Goal: Information Seeking & Learning: Find specific fact

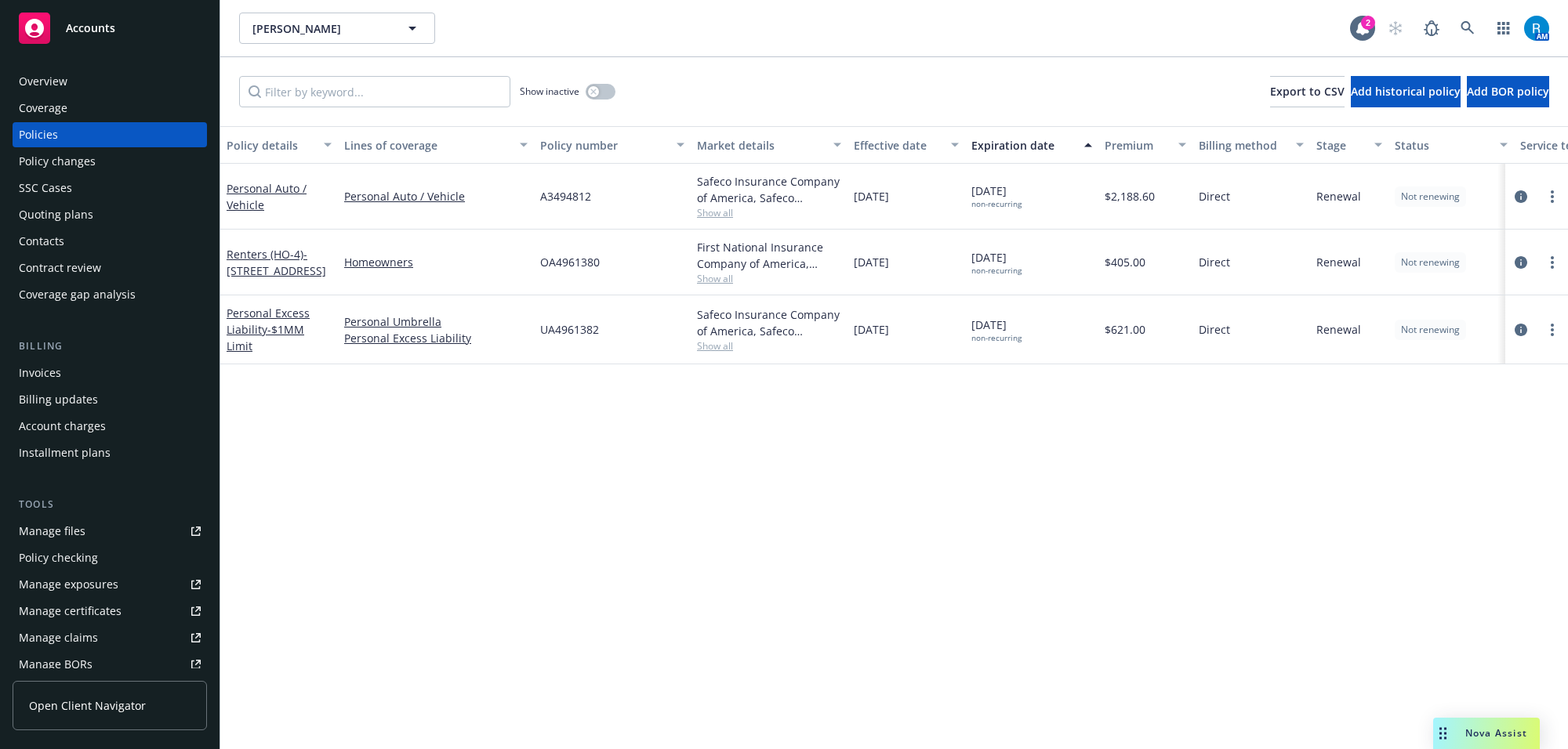
click at [574, 332] on span "UA4961382" at bounding box center [569, 329] width 58 height 17
copy span "UA4961382"
click at [570, 264] on span "OA4961380" at bounding box center [569, 262] width 59 height 17
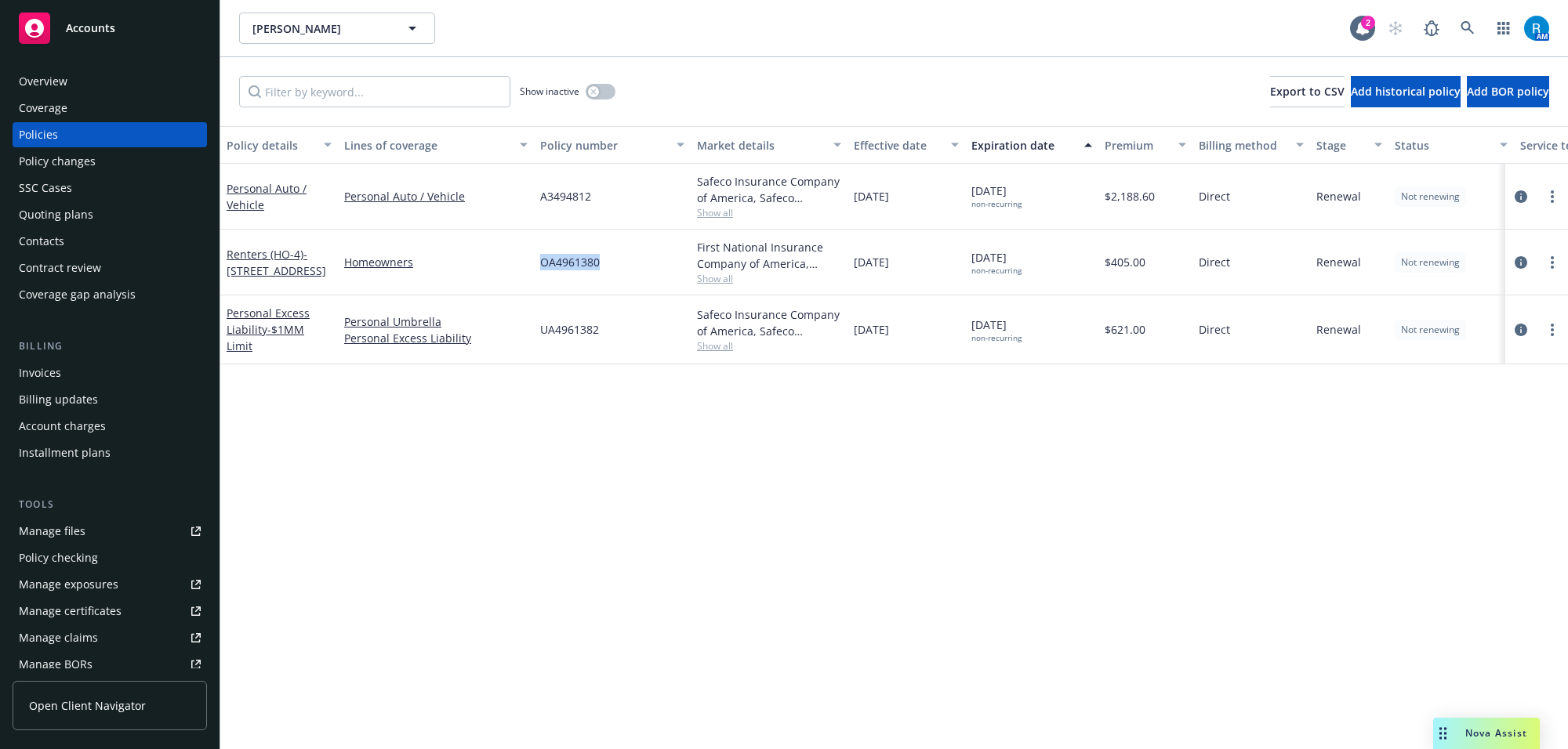
copy span "OA4961380"
click at [46, 79] on div "Overview" at bounding box center [43, 82] width 49 height 25
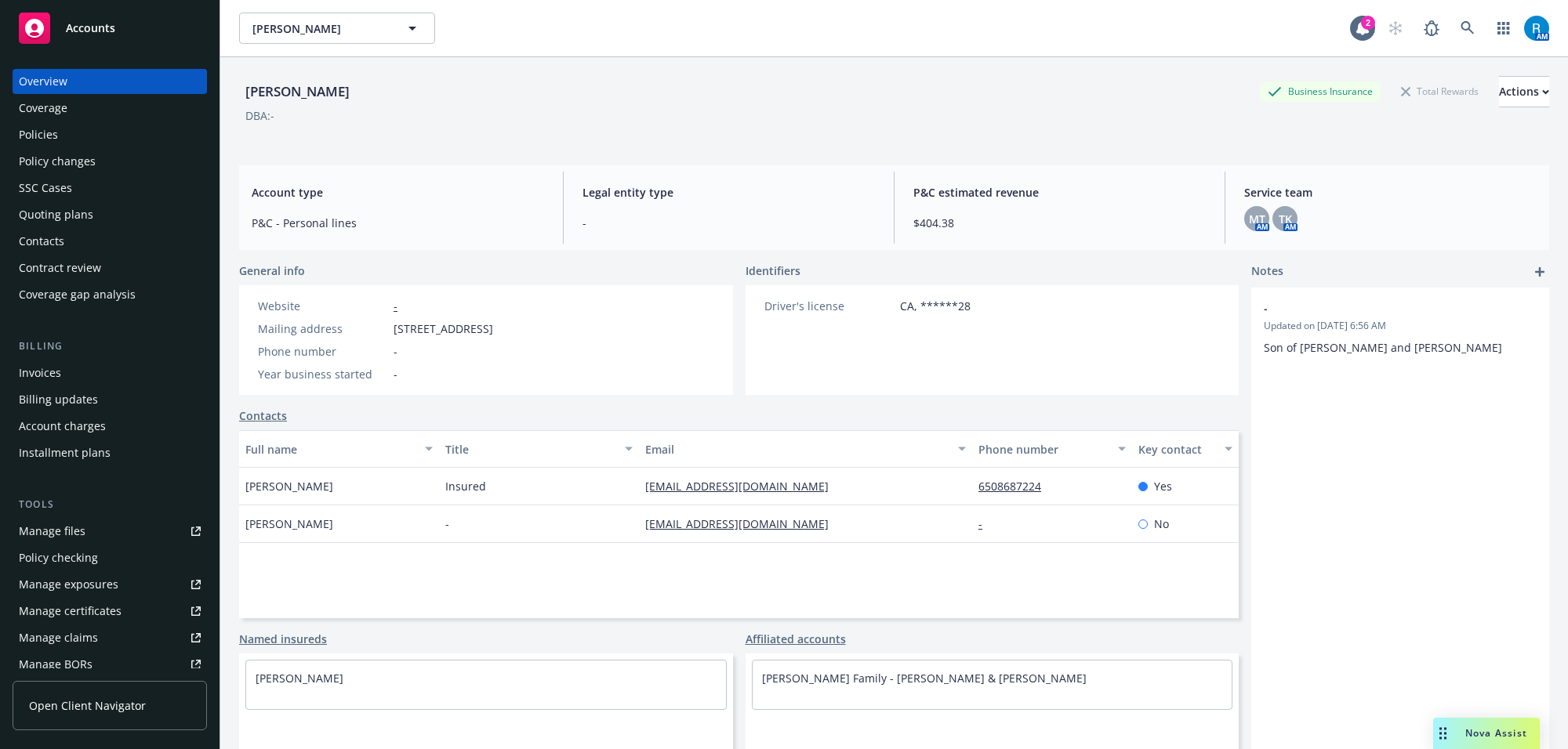
drag, startPoint x: 247, startPoint y: 679, endPoint x: 362, endPoint y: 680, distance: 115.0
click at [362, 680] on div "[PERSON_NAME]" at bounding box center [486, 678] width 480 height 35
copy link "[PERSON_NAME]"
drag, startPoint x: 388, startPoint y: 332, endPoint x: 588, endPoint y: 334, distance: 200.0
click at [499, 334] on div "Mailing address [STREET_ADDRESS]" at bounding box center [375, 328] width 247 height 17
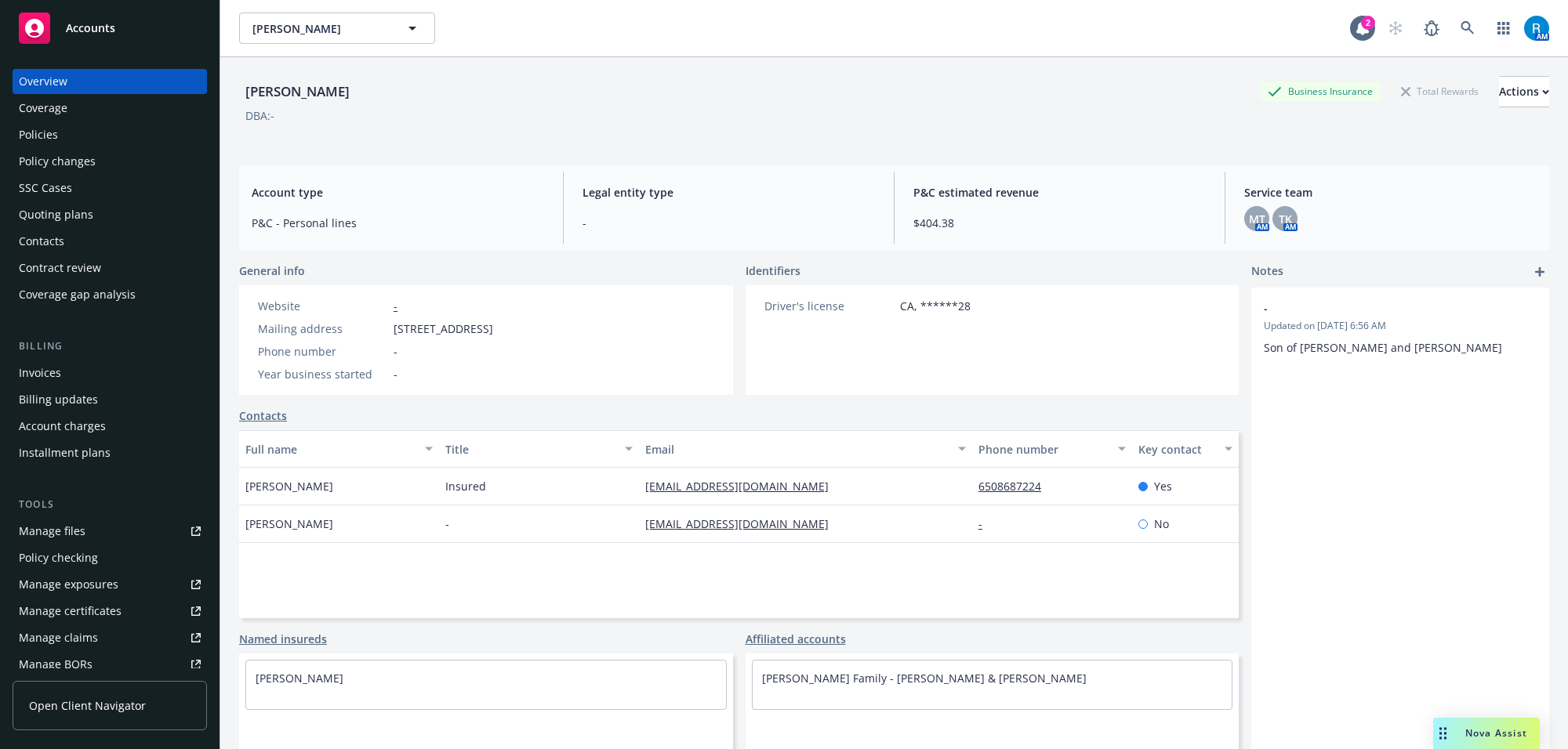
copy div "[STREET_ADDRESS]"
click at [36, 124] on div "Policies" at bounding box center [38, 135] width 39 height 25
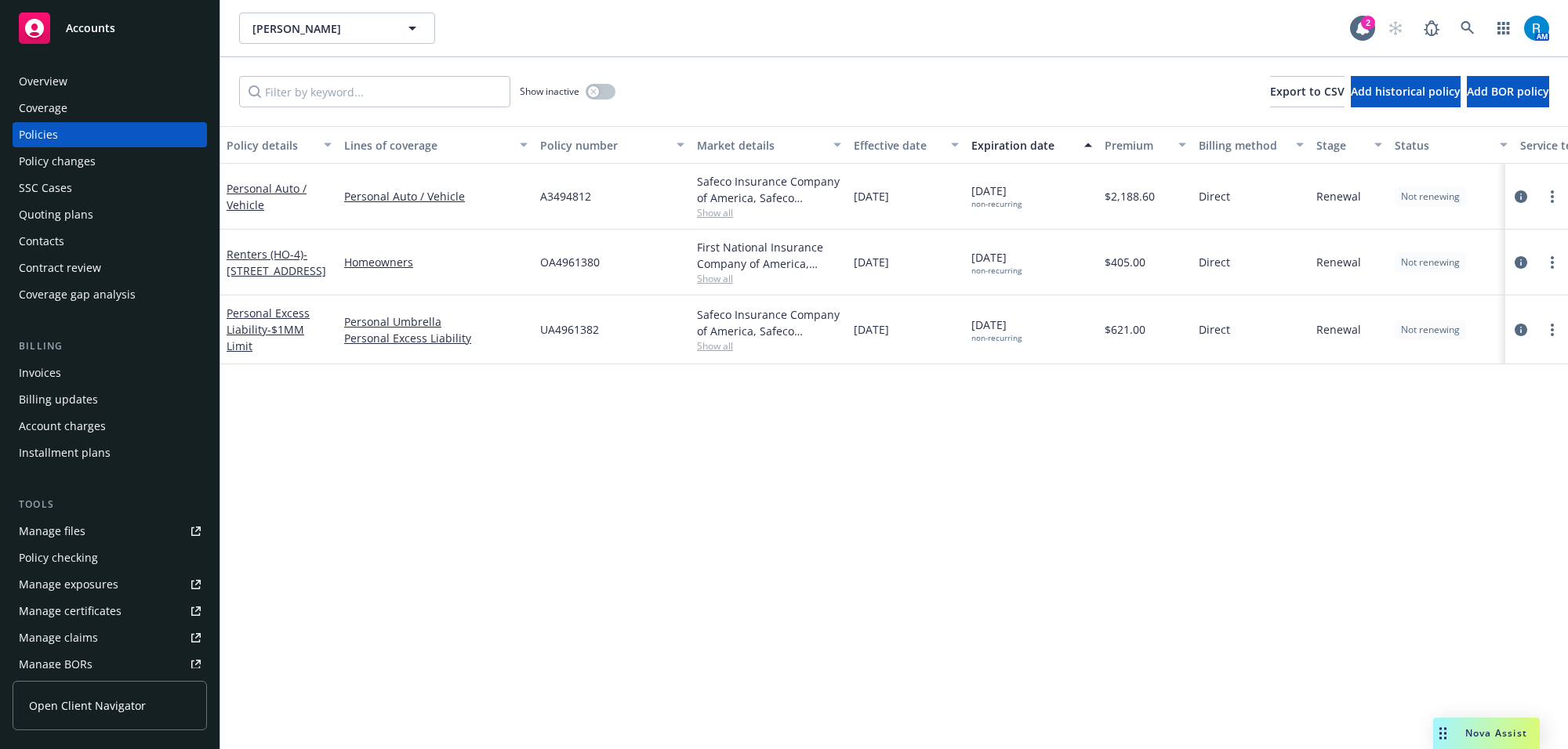
click at [1003, 193] on span "[DATE] non-recurring" at bounding box center [997, 196] width 51 height 26
copy span "[DATE]"
drag, startPoint x: 690, startPoint y: 181, endPoint x: 754, endPoint y: 196, distance: 65.7
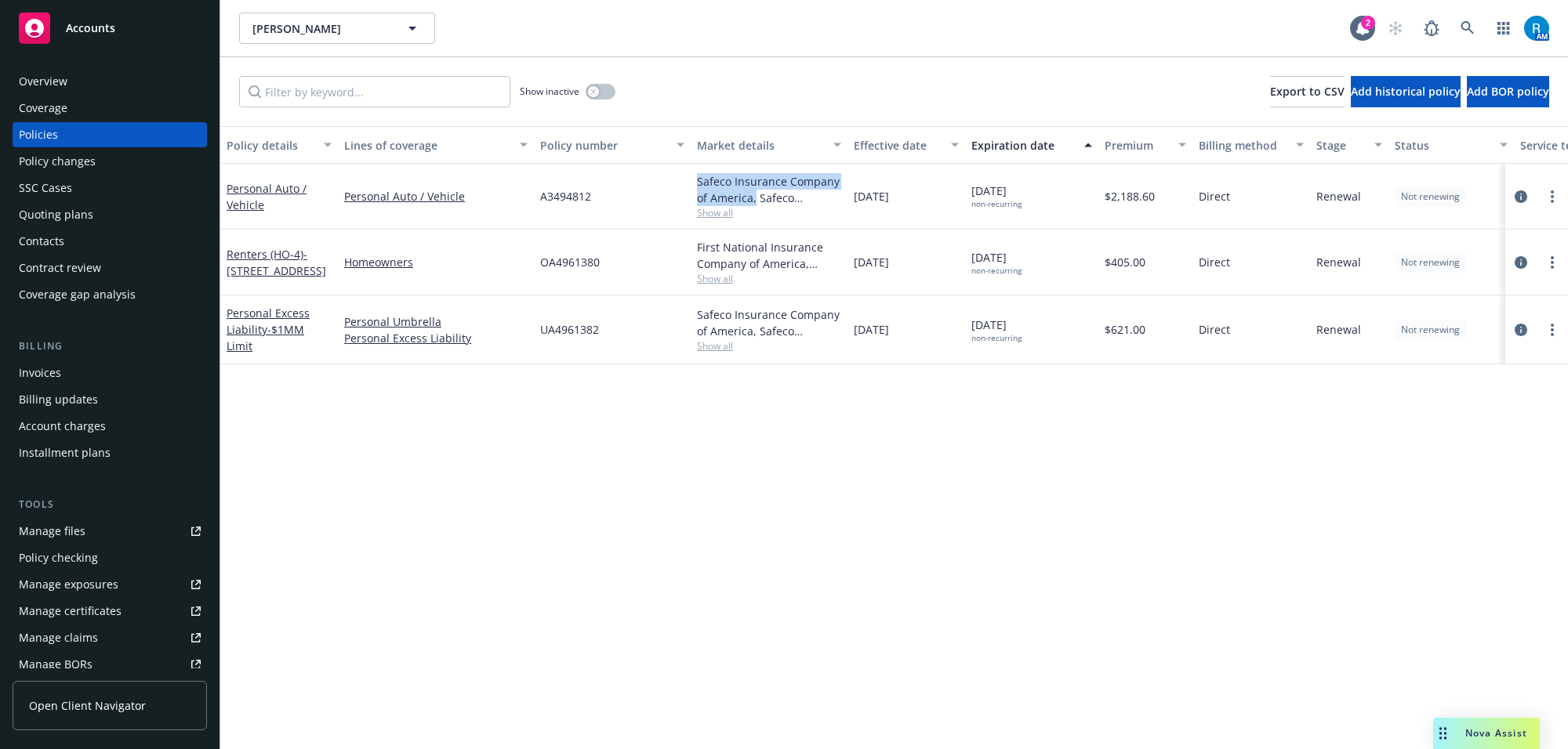
click at [754, 196] on div "Safeco Insurance Company of America, Safeco Insurance (Liberty Mutual) Show all" at bounding box center [768, 196] width 157 height 66
copy div "Safeco Insurance Company of America,"
click at [119, 88] on div "Overview" at bounding box center [109, 82] width 182 height 25
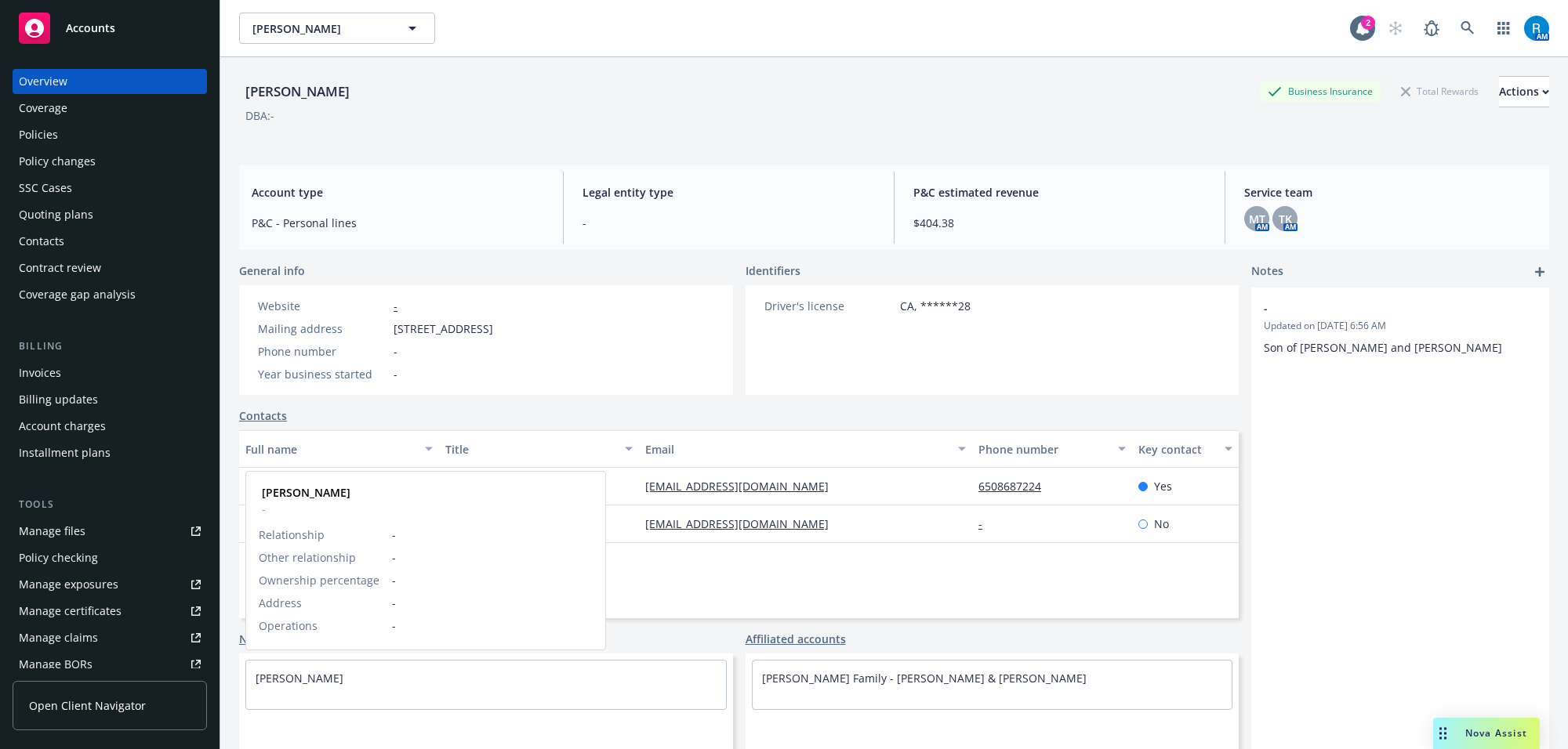
drag, startPoint x: 245, startPoint y: 683, endPoint x: 377, endPoint y: 679, distance: 132.1
click at [373, 680] on div "[PERSON_NAME]" at bounding box center [486, 678] width 480 height 35
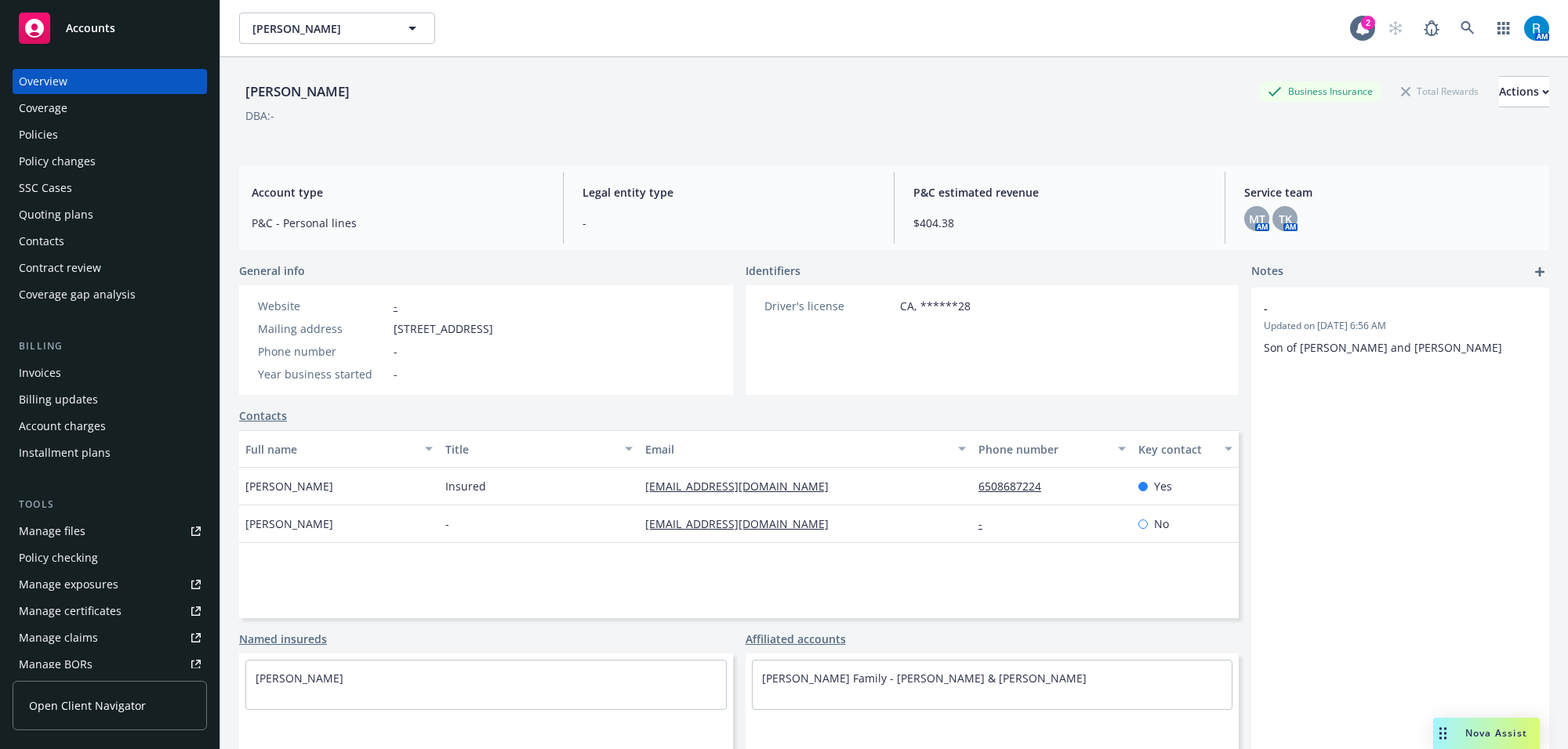
copy link "[PERSON_NAME]"
drag, startPoint x: 396, startPoint y: 330, endPoint x: 601, endPoint y: 330, distance: 205.0
click at [512, 330] on div "Website - Mailing address [STREET_ADDRESS] Phone number - Year business started…" at bounding box center [376, 339] width 273 height 110
copy span "[STREET_ADDRESS]"
click at [79, 137] on div "Policies" at bounding box center [109, 135] width 182 height 25
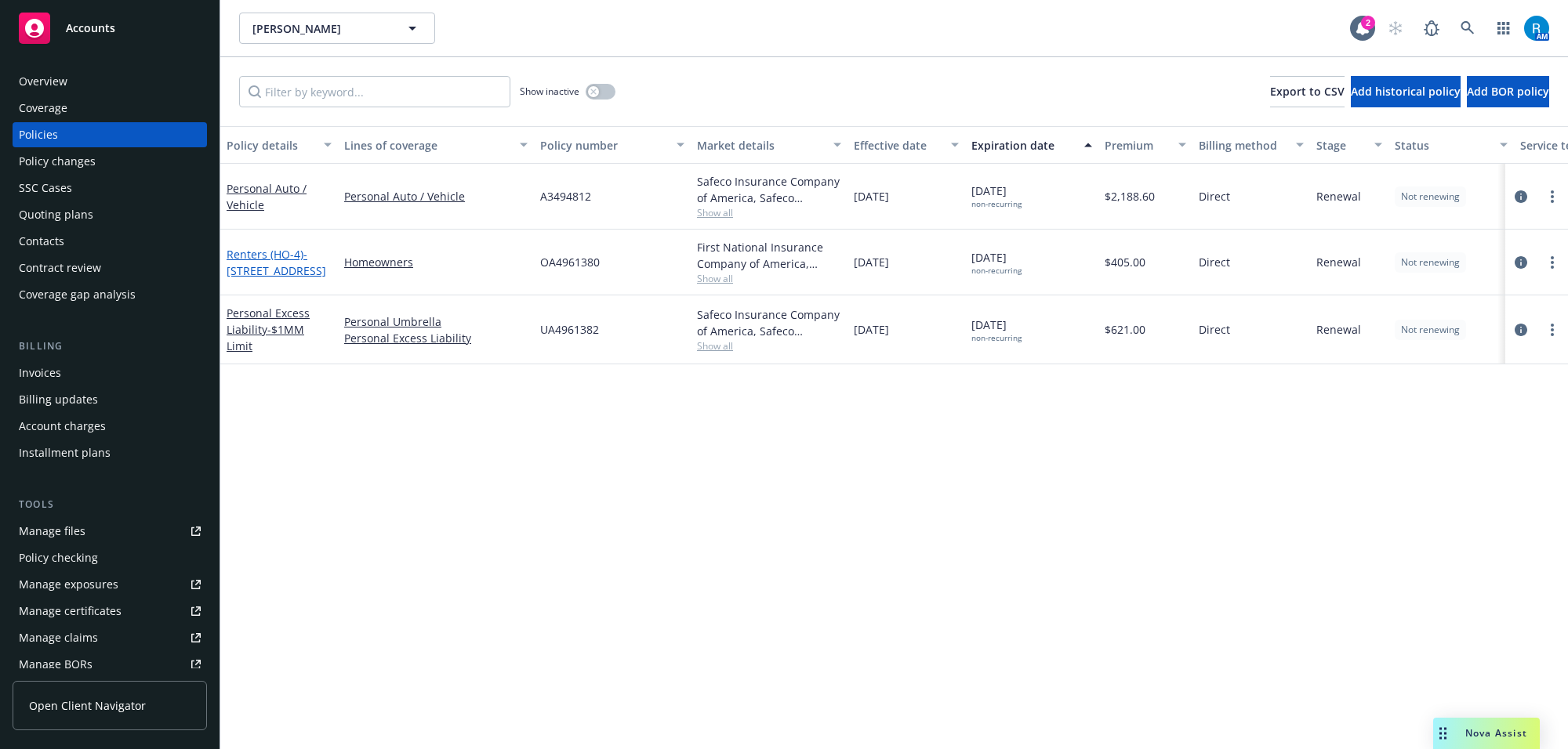
click at [255, 259] on span "- [STREET_ADDRESS]" at bounding box center [276, 263] width 99 height 31
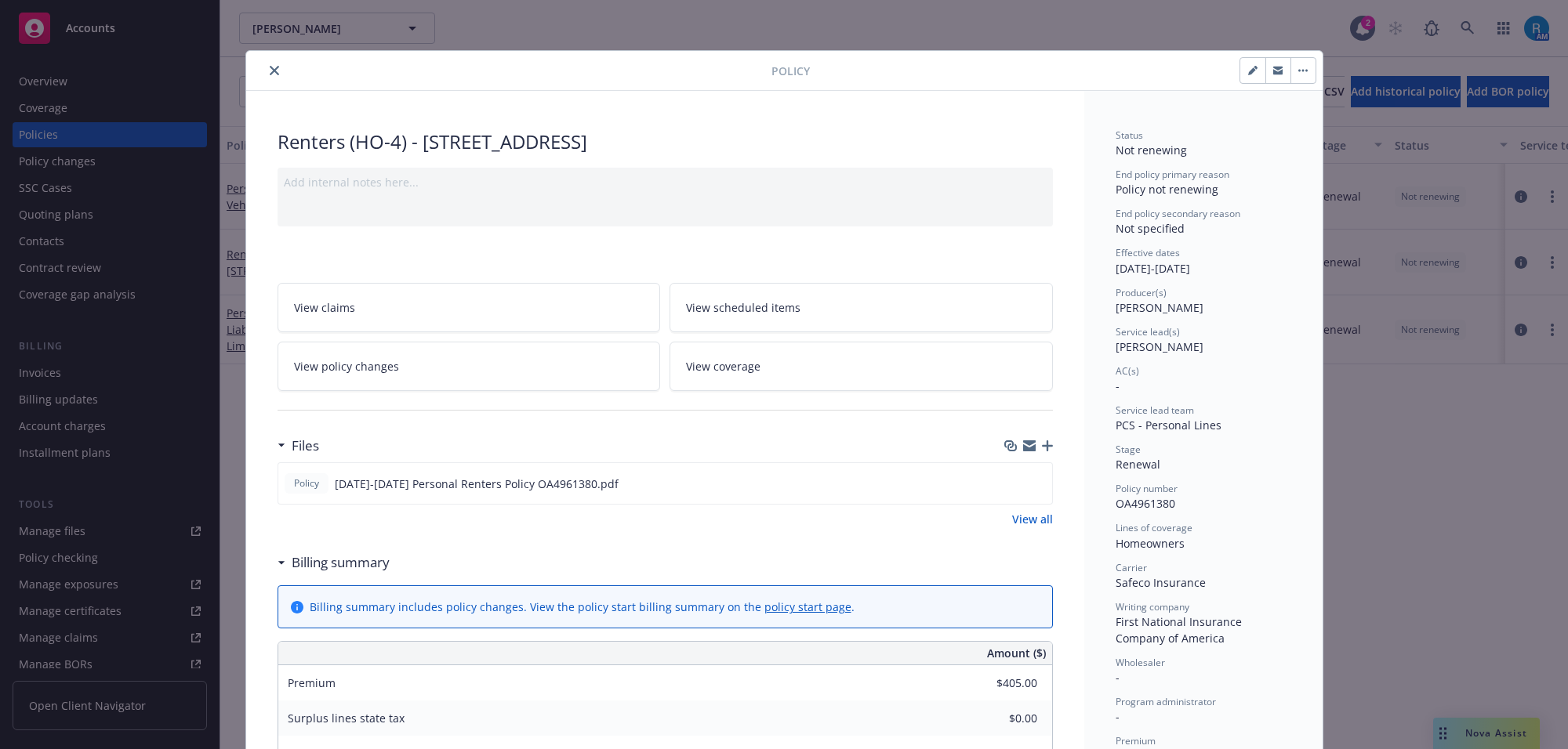
click at [272, 70] on icon "close" at bounding box center [274, 71] width 10 height 10
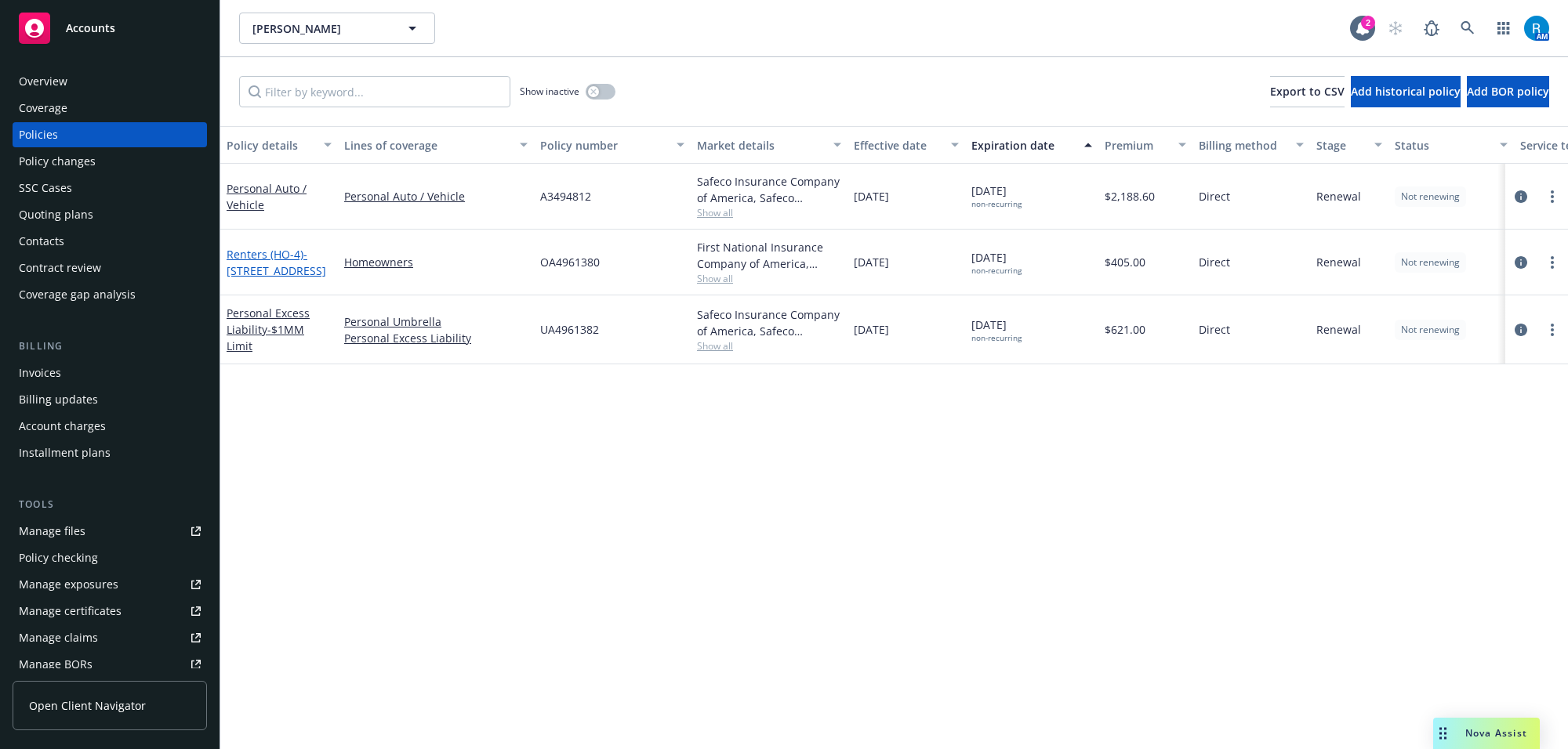
click at [273, 268] on span "- [STREET_ADDRESS]" at bounding box center [276, 263] width 99 height 31
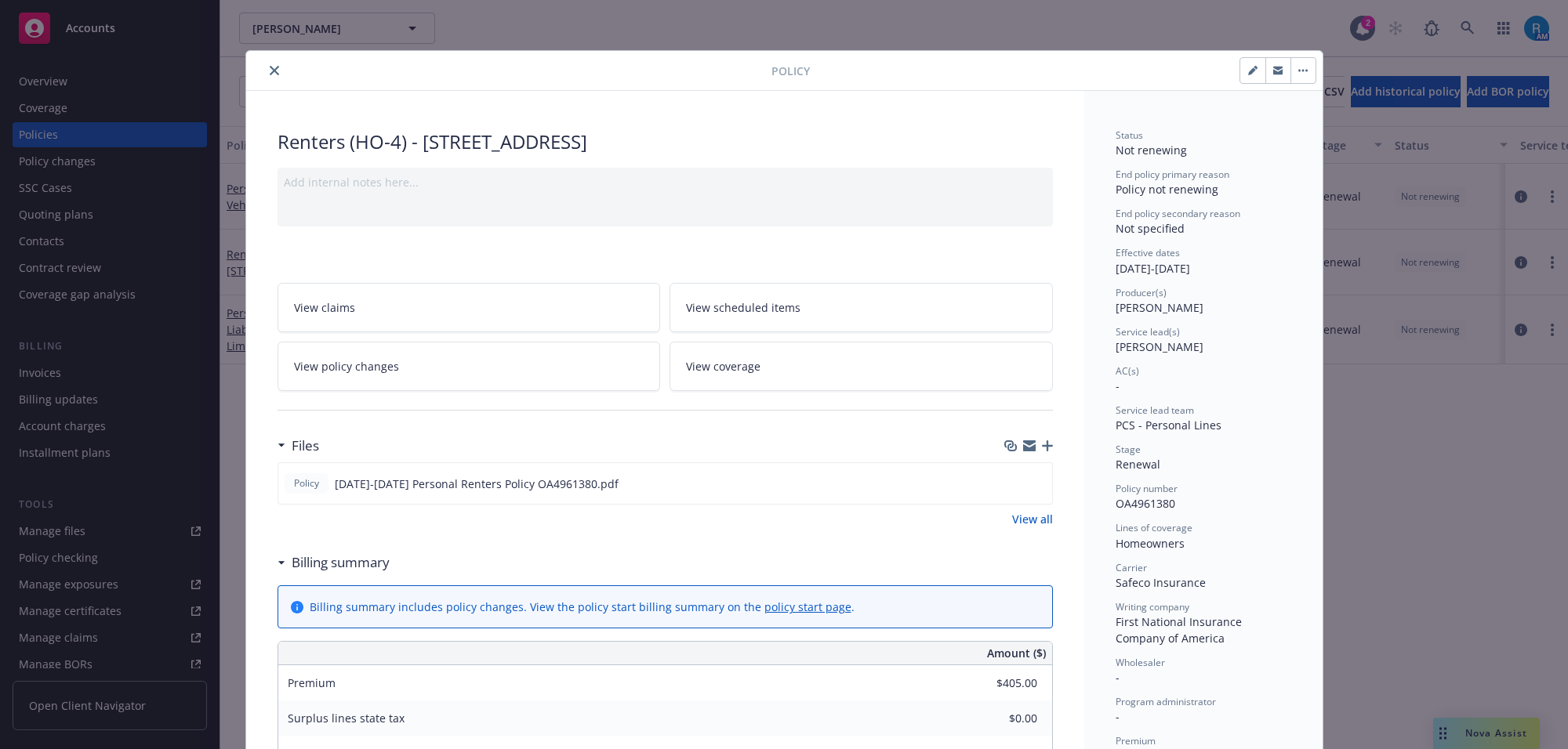
scroll to position [47, 0]
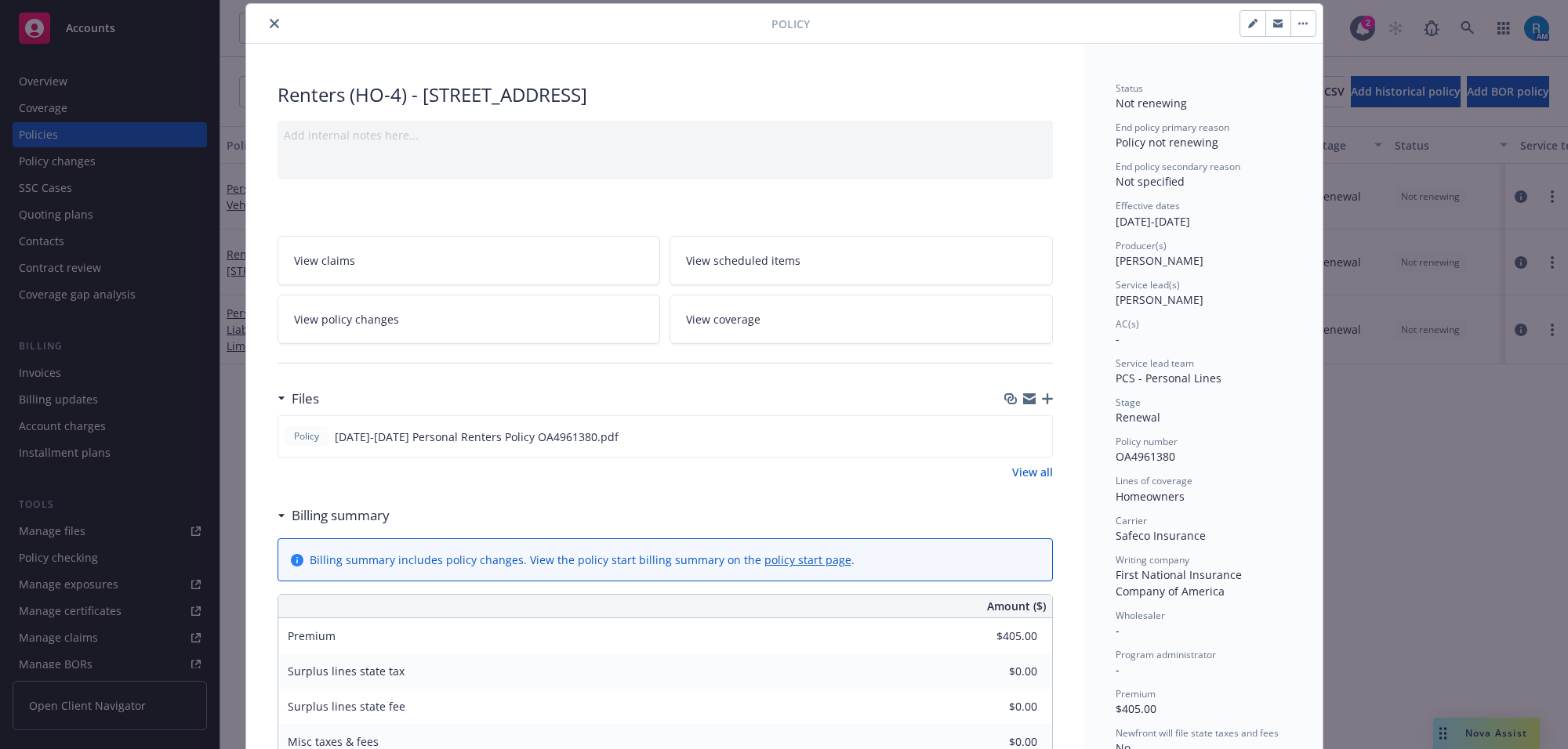
drag, startPoint x: 418, startPoint y: 91, endPoint x: 760, endPoint y: 88, distance: 342.0
click at [760, 88] on div "Renters (HO-4) - [STREET_ADDRESS]" at bounding box center [665, 94] width 775 height 26
copy div "[STREET_ADDRESS]"
drag, startPoint x: 1105, startPoint y: 576, endPoint x: 1170, endPoint y: 586, distance: 65.8
click at [1170, 588] on div "Status Not renewing End policy primary reason Policy not renewing End policy se…" at bounding box center [1203, 715] width 238 height 1342
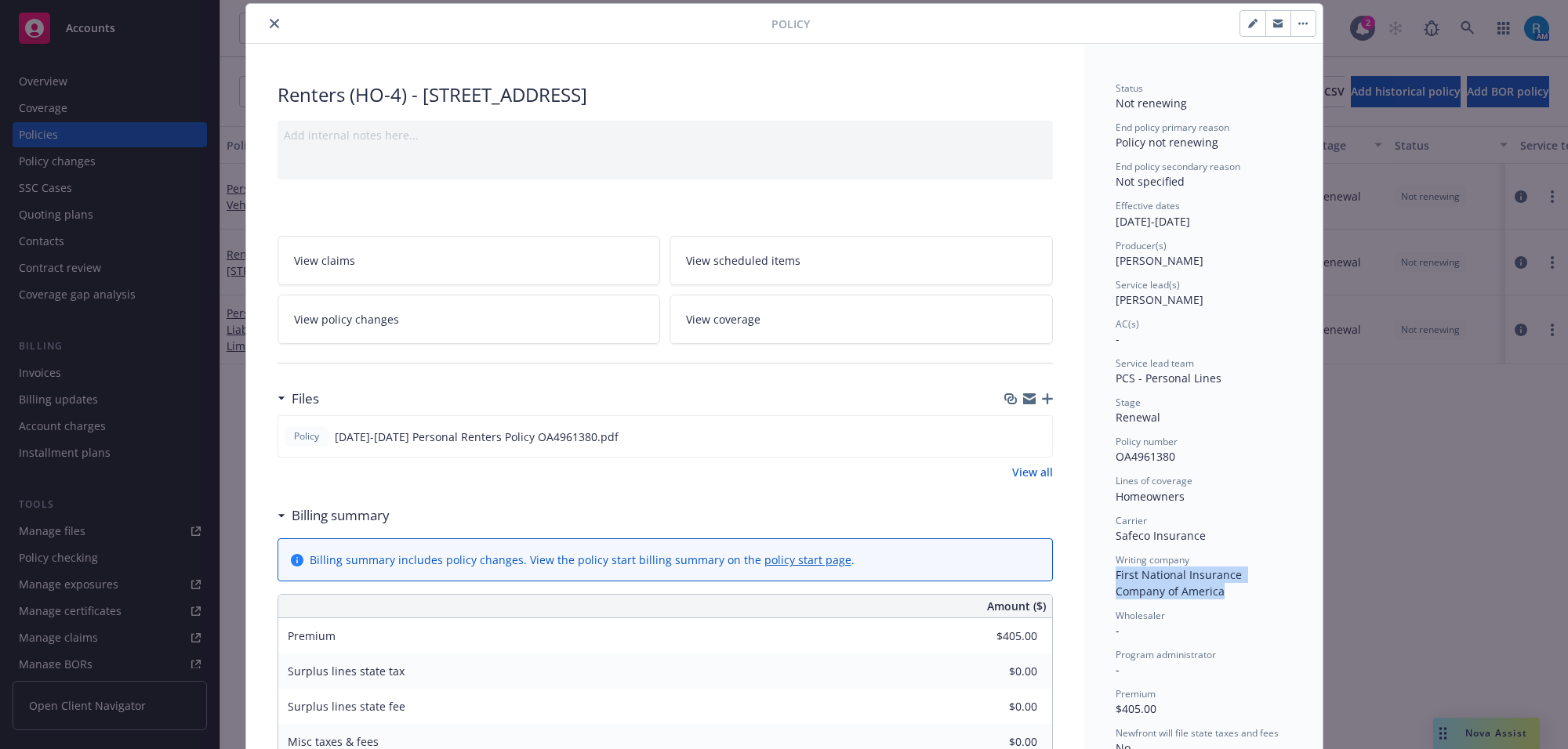
copy span "First National Insurance Company of America"
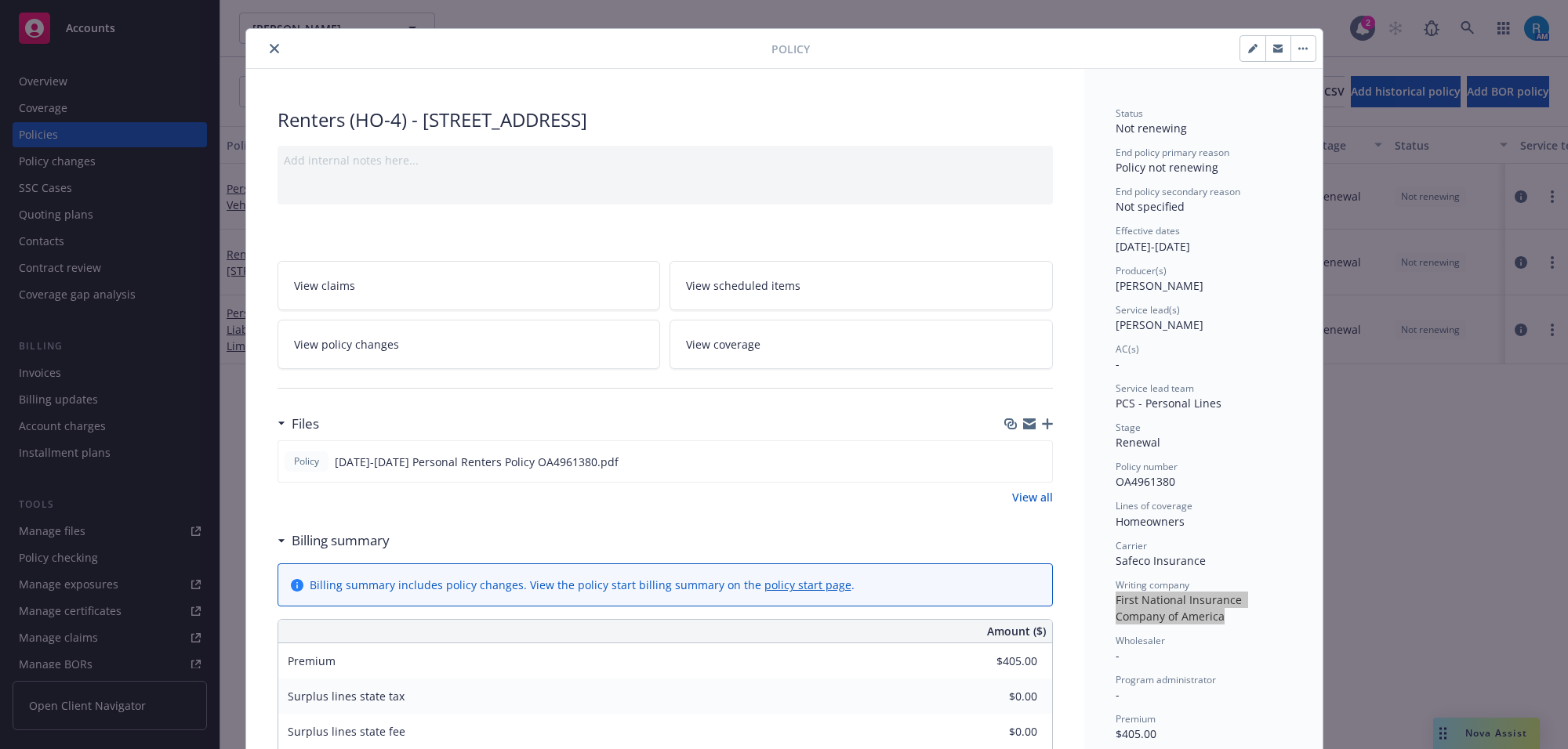
scroll to position [0, 0]
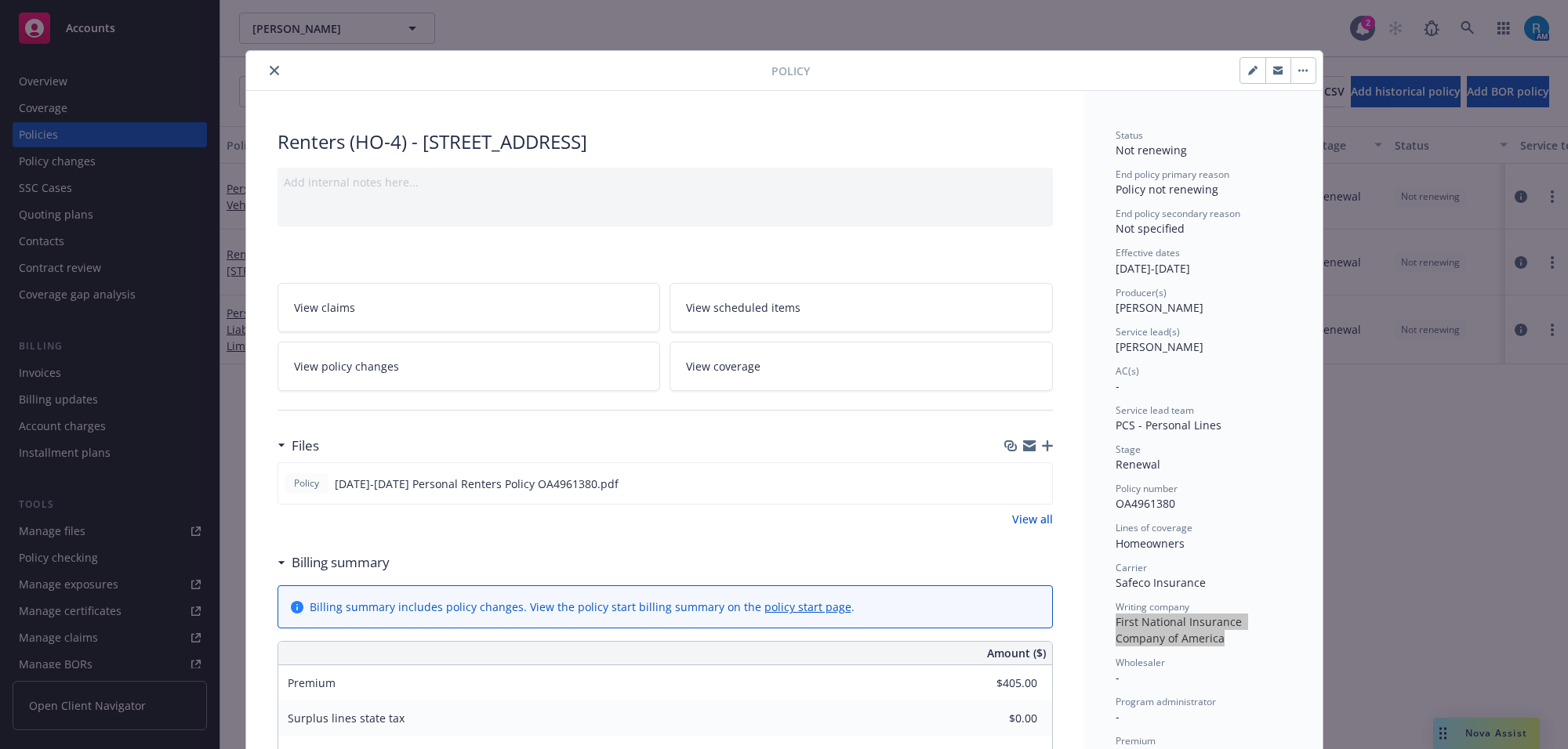
click at [270, 70] on icon "close" at bounding box center [274, 71] width 10 height 10
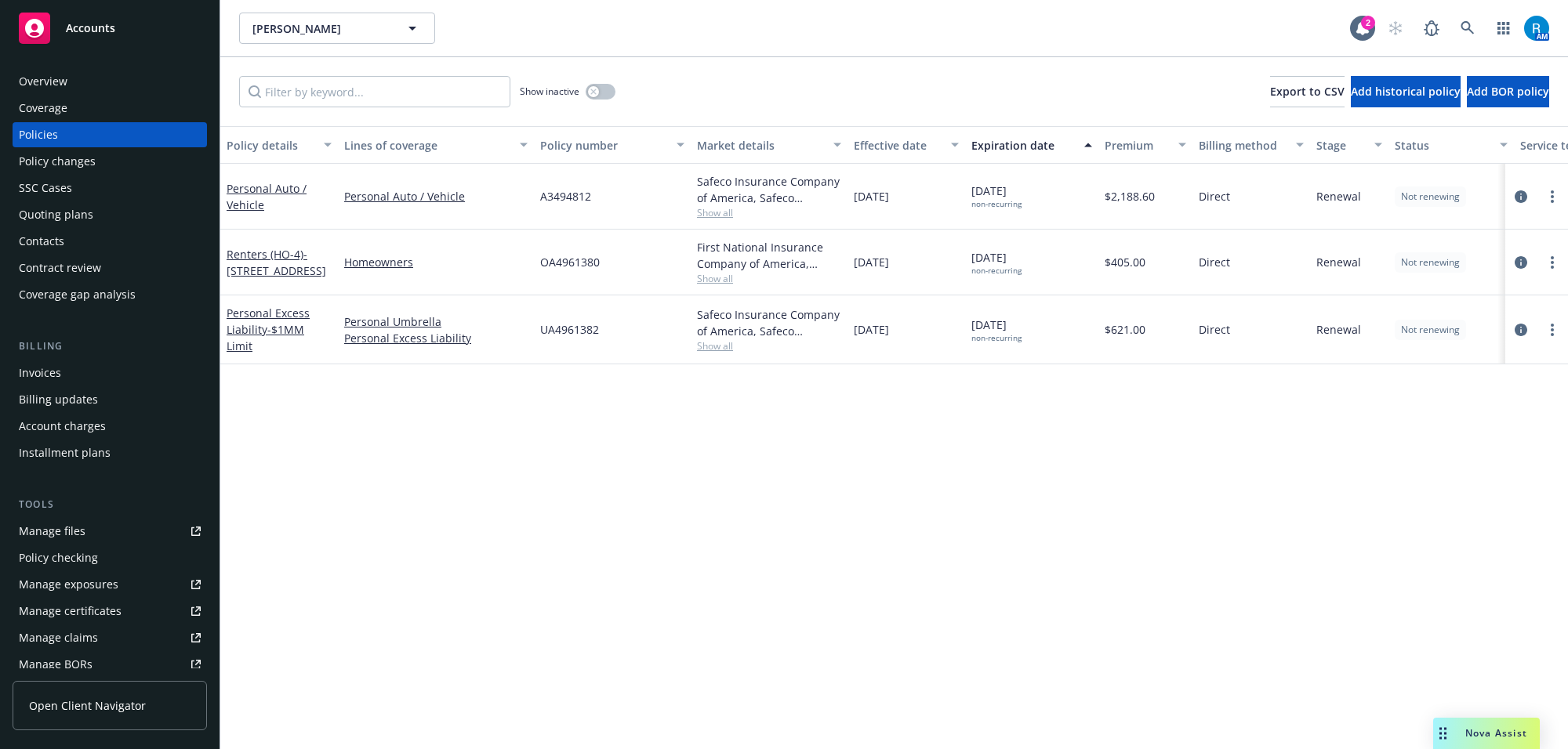
click at [76, 79] on div "Overview" at bounding box center [109, 82] width 182 height 25
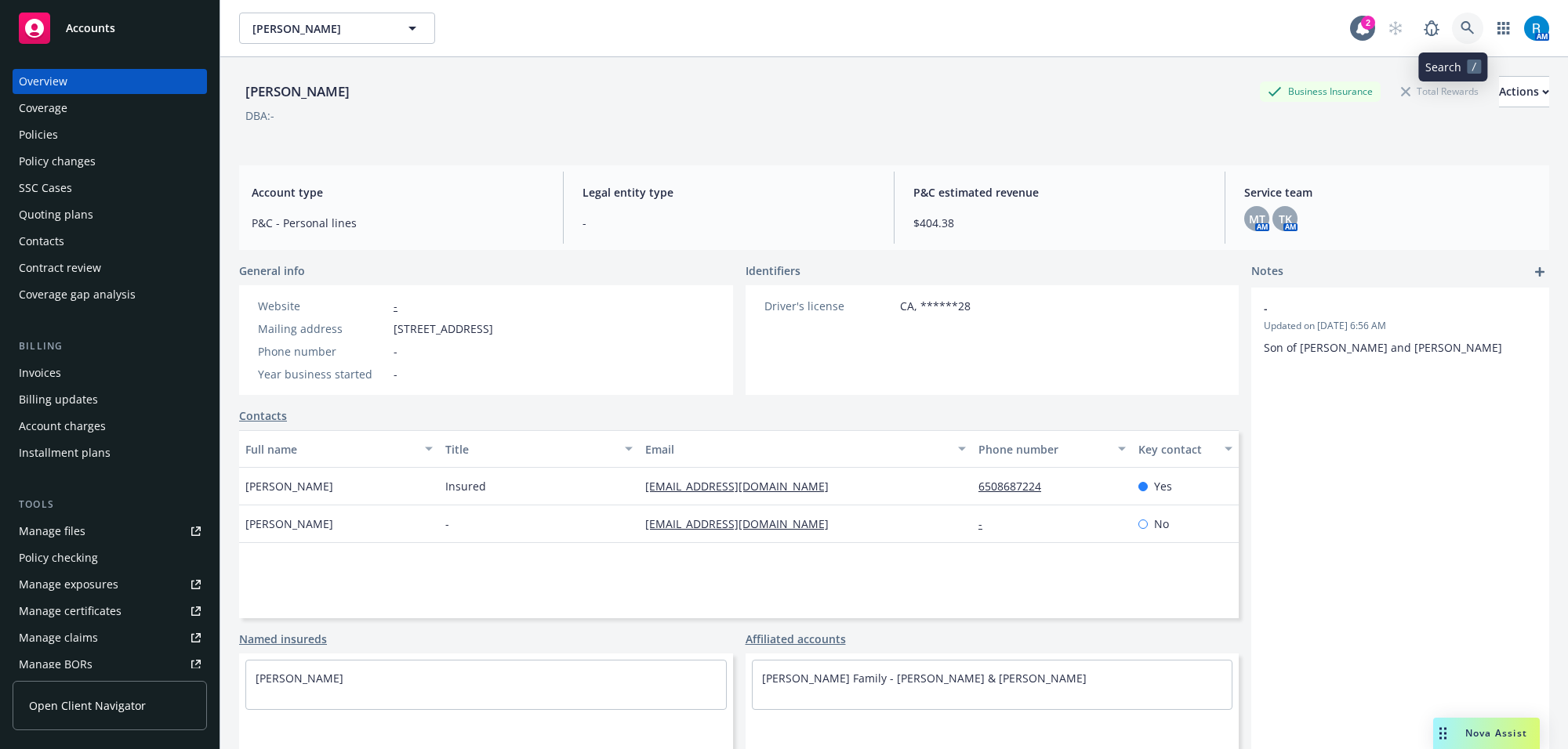
click at [1460, 30] on icon at bounding box center [1467, 28] width 14 height 14
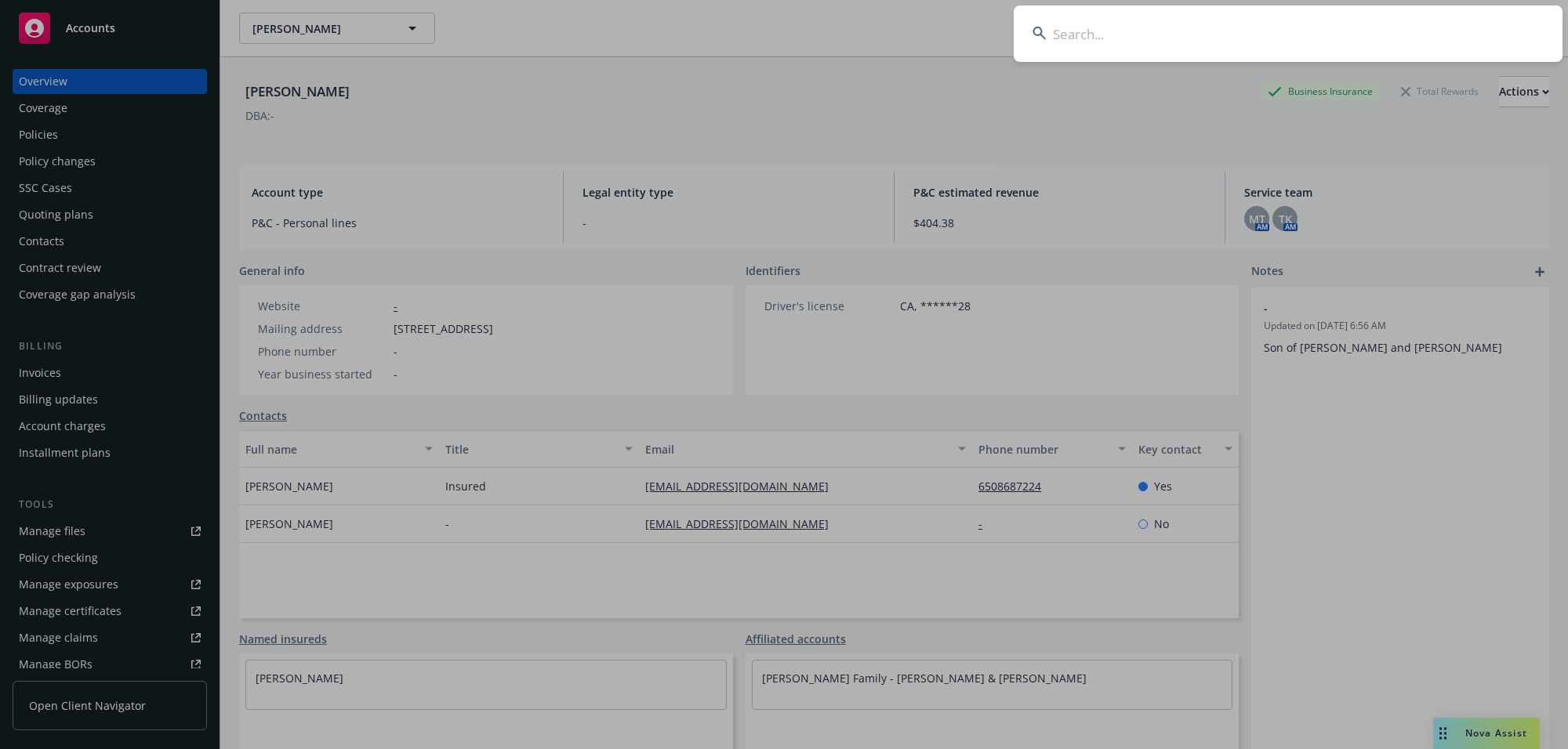
type input "[PERSON_NAME] & [PERSON_NAME]"
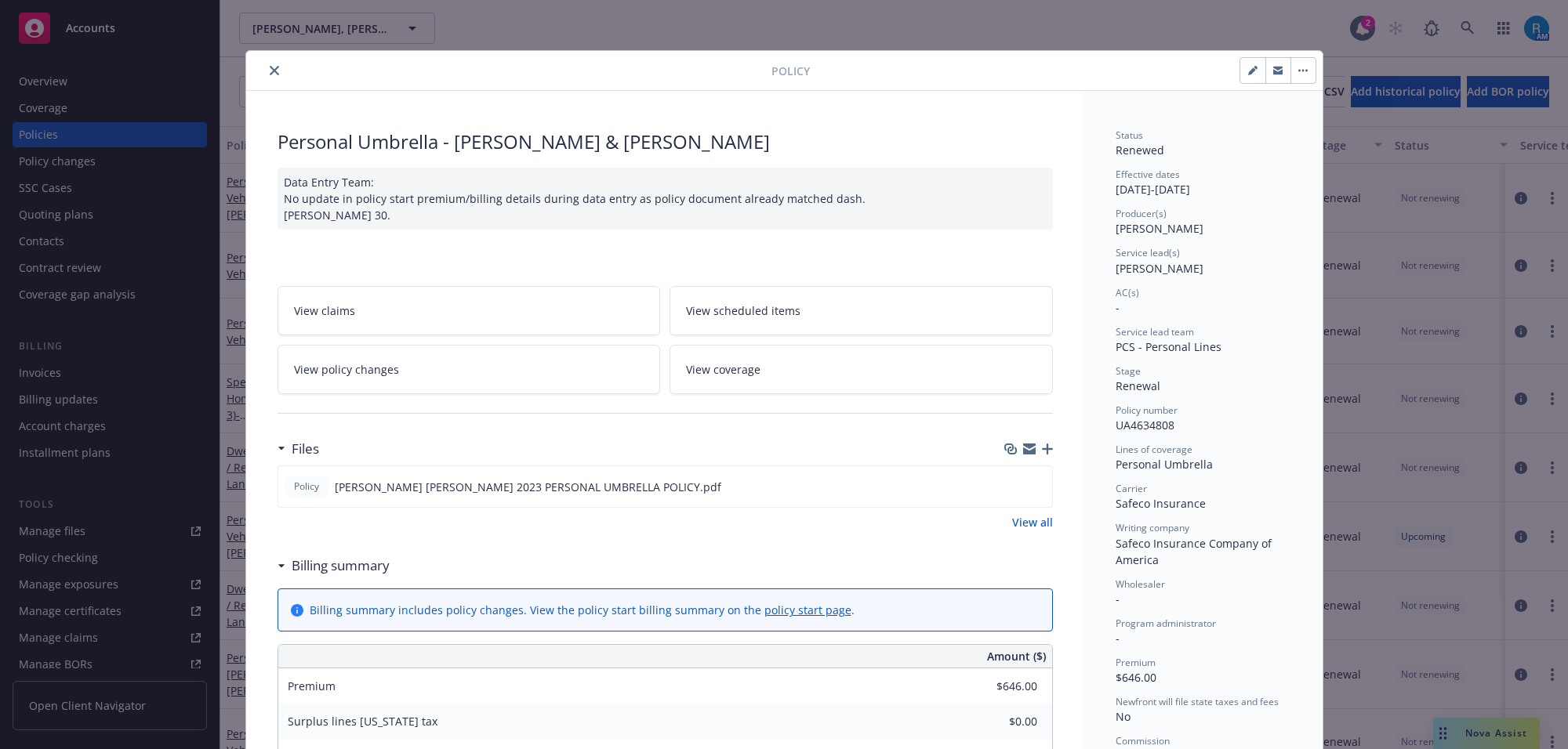
click at [270, 73] on icon "close" at bounding box center [274, 71] width 10 height 10
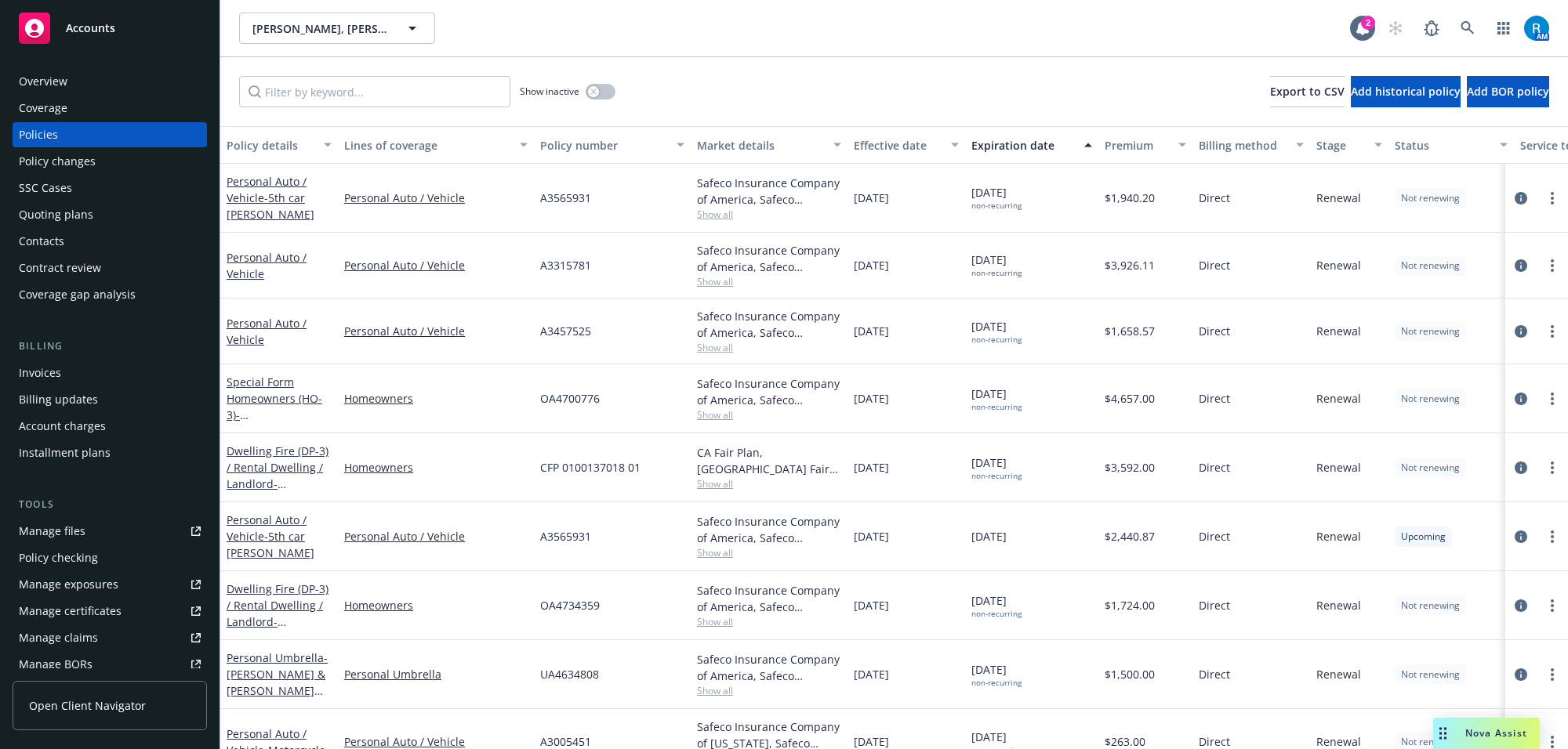
click at [89, 83] on div "Overview" at bounding box center [109, 82] width 182 height 25
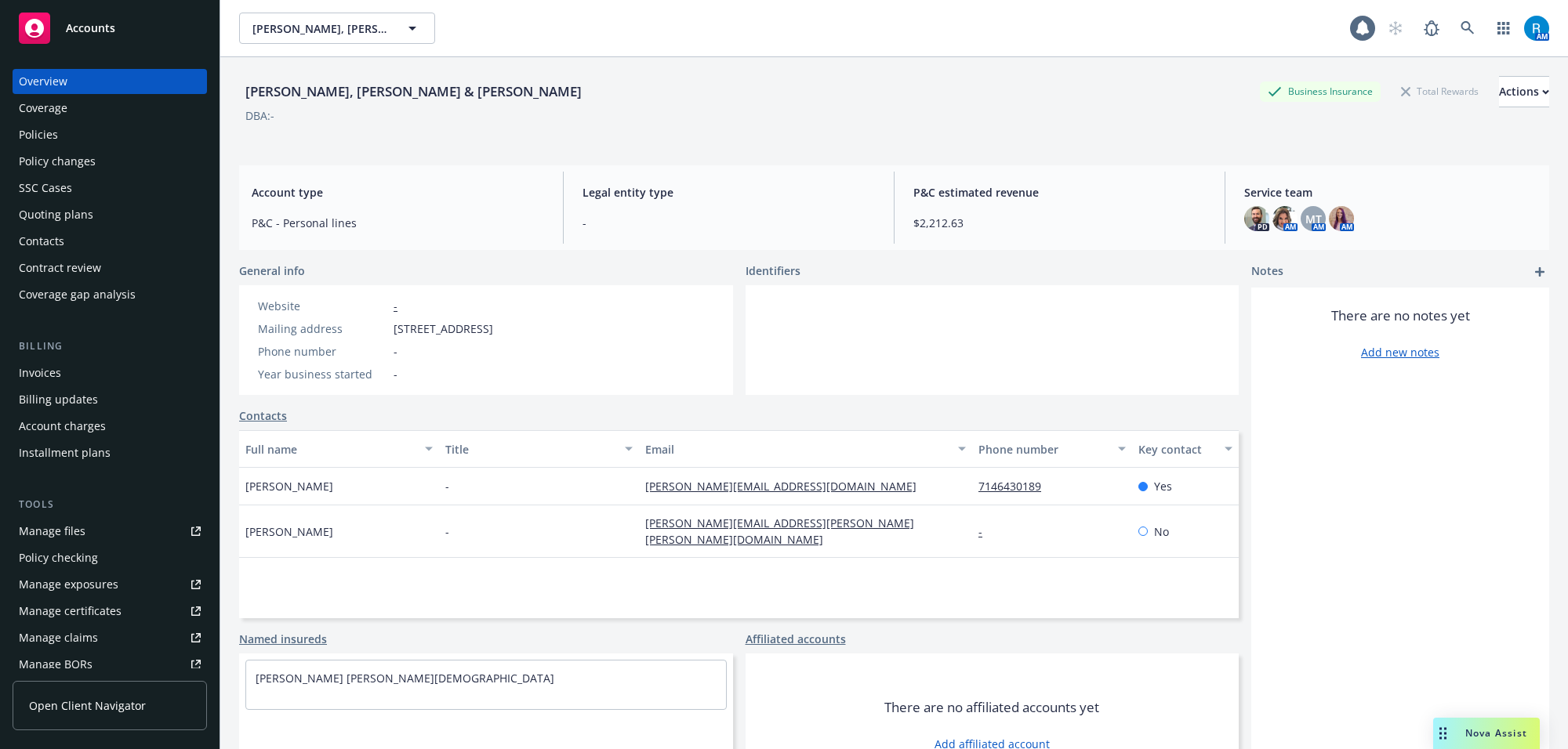
click at [39, 135] on div "Policies" at bounding box center [38, 135] width 39 height 25
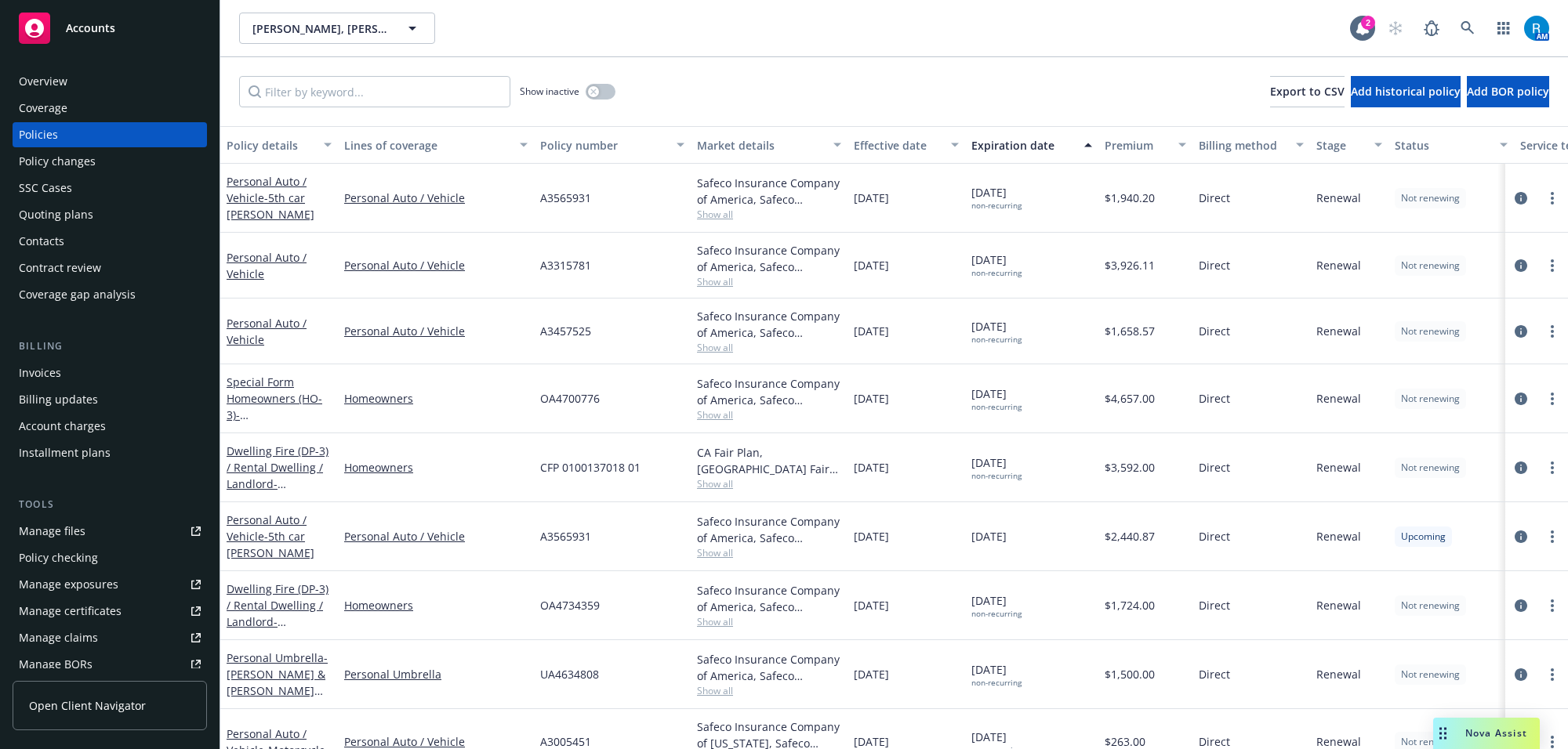
click at [563, 274] on div "A3315781" at bounding box center [611, 266] width 157 height 66
click at [50, 111] on div "Coverage" at bounding box center [43, 108] width 49 height 25
click at [43, 85] on div "Overview" at bounding box center [43, 82] width 49 height 25
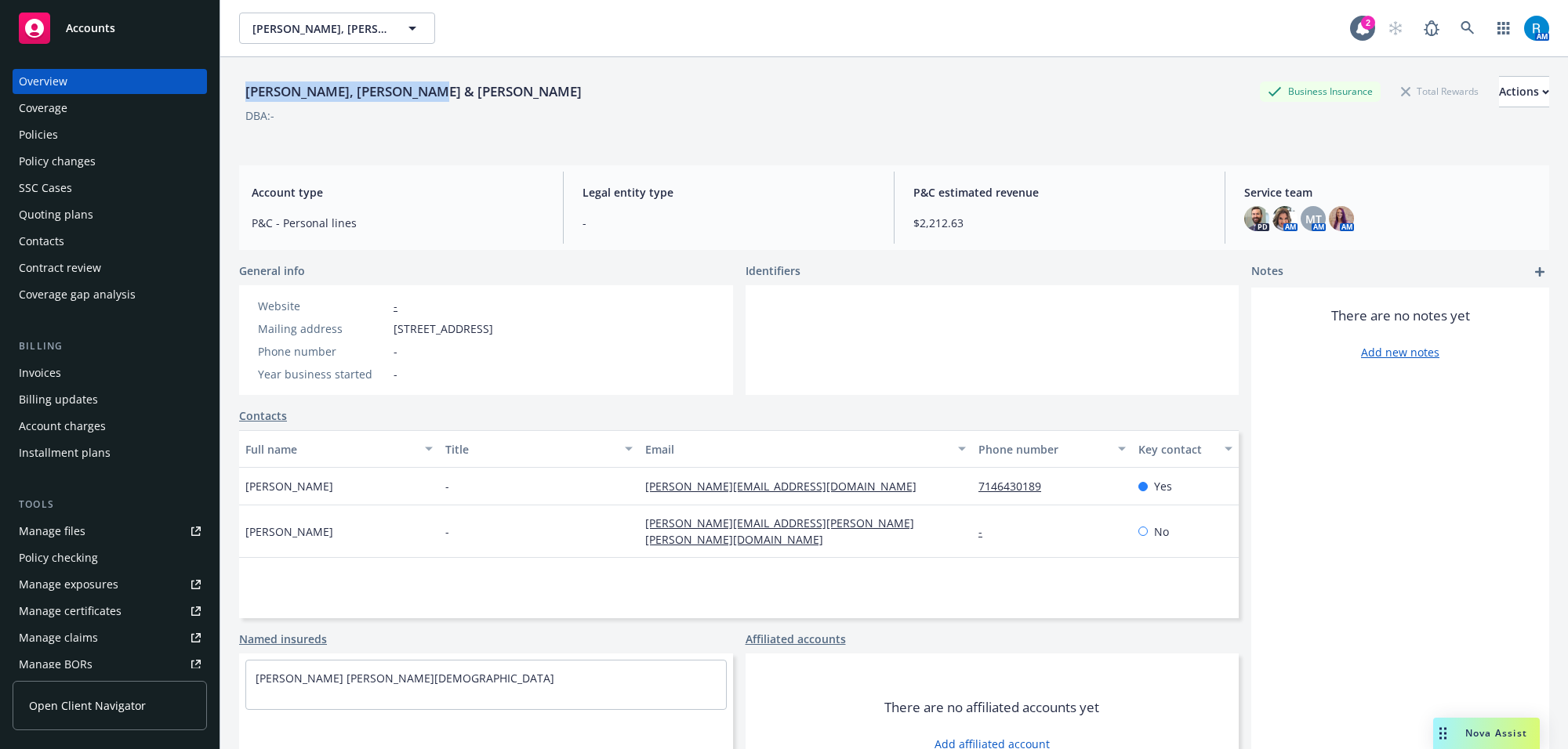
drag, startPoint x: 278, startPoint y: 89, endPoint x: 469, endPoint y: 89, distance: 191.0
click at [469, 89] on div "[PERSON_NAME], [PERSON_NAME] & [PERSON_NAME] Business Insurance Total Rewards A…" at bounding box center [894, 91] width 1310 height 31
